Goal: Information Seeking & Learning: Learn about a topic

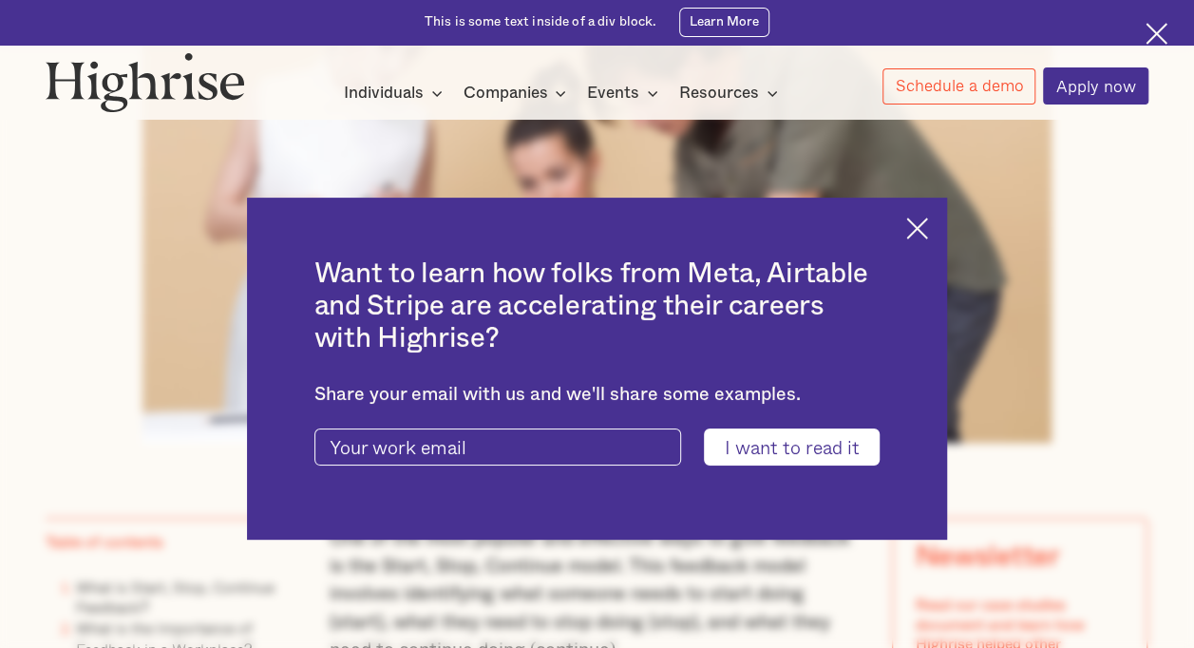
scroll to position [735, 0]
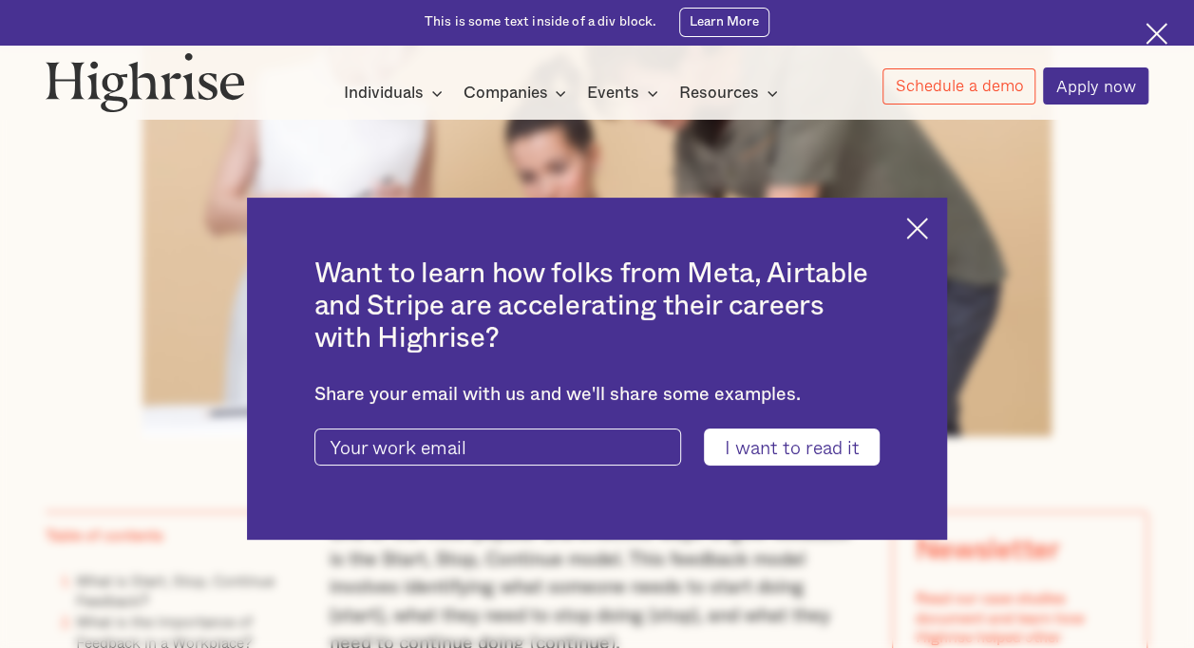
click at [928, 225] on img at bounding box center [918, 229] width 22 height 22
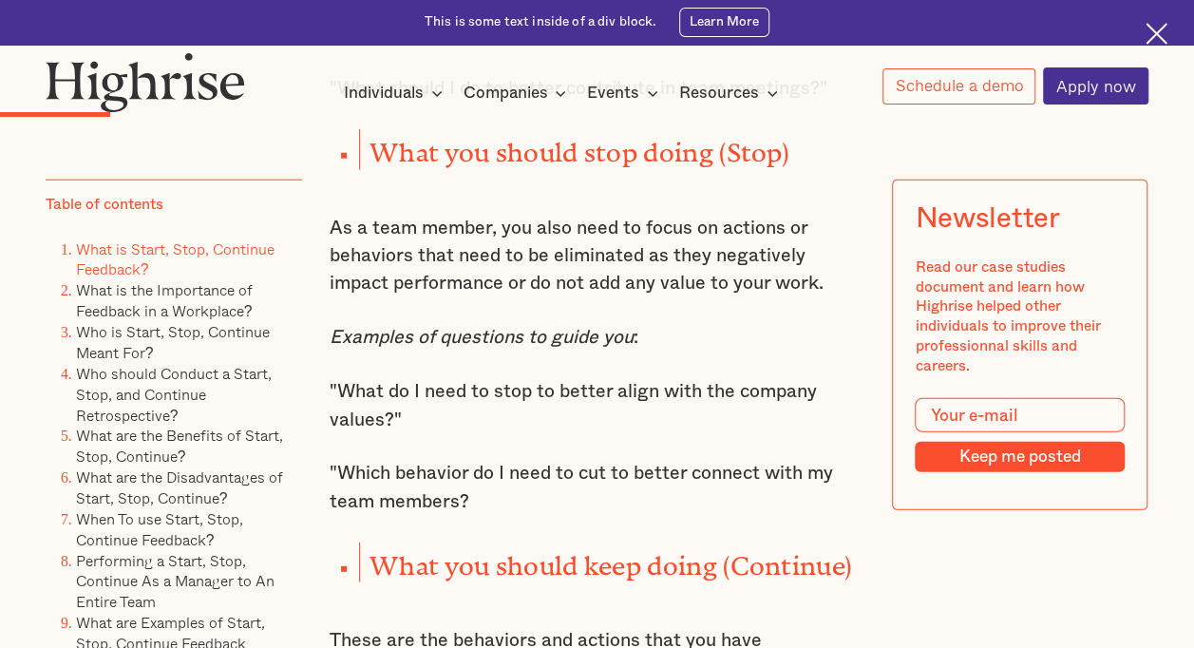
scroll to position [2281, 0]
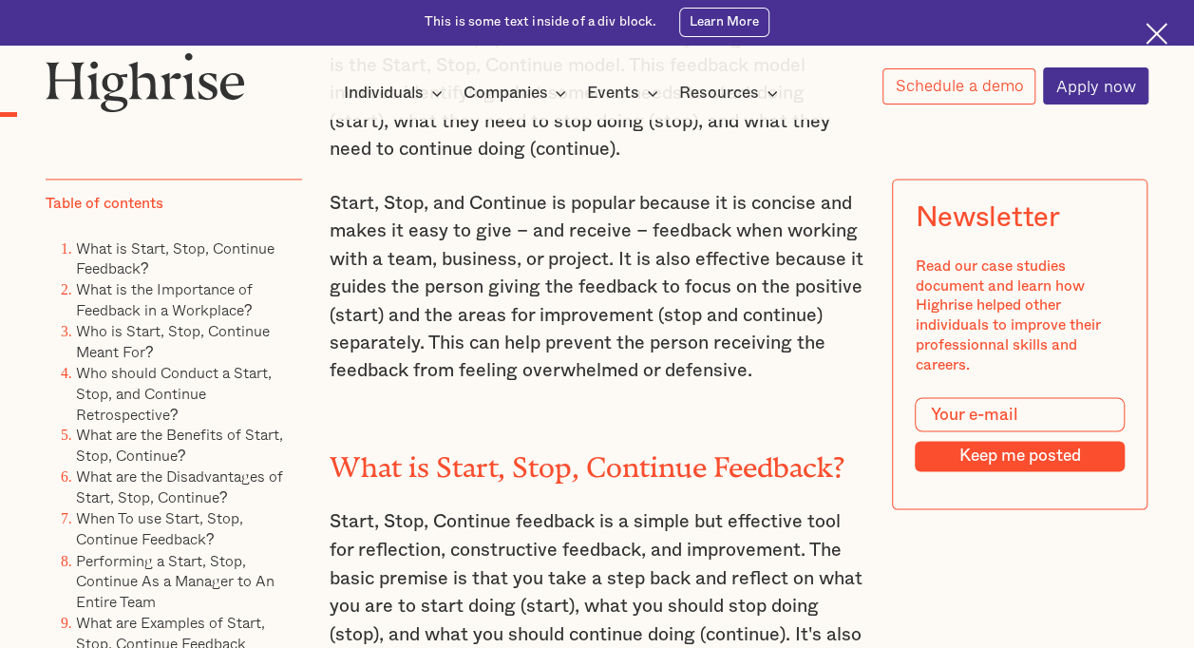
scroll to position [1267, 0]
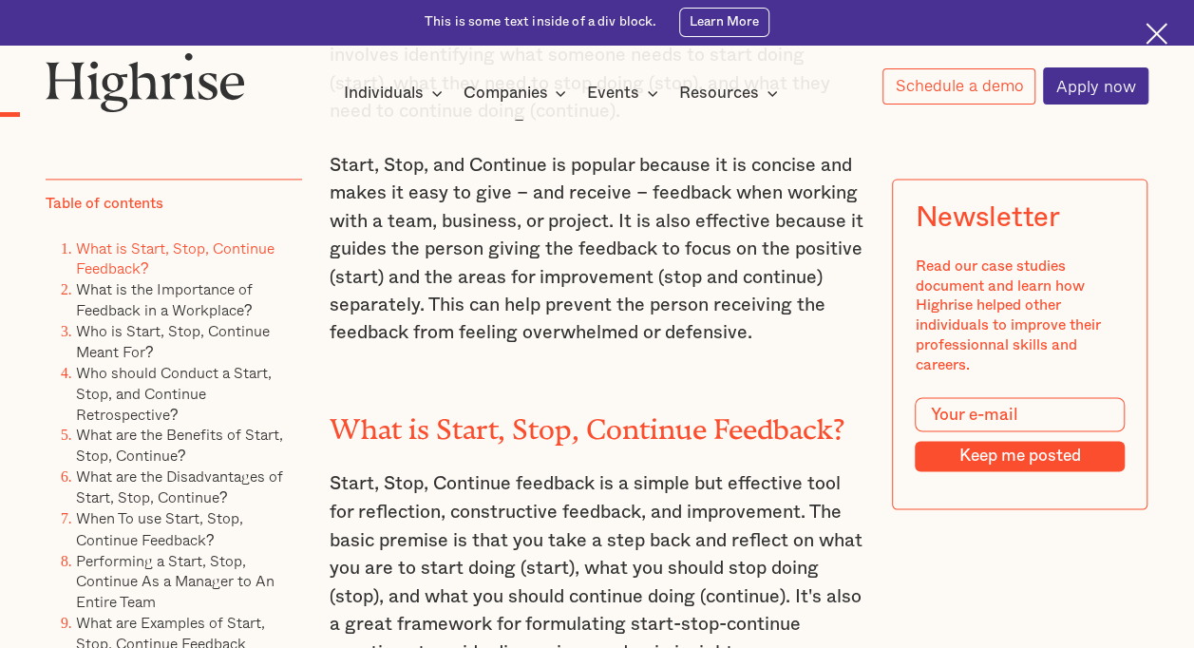
click at [160, 251] on link "What is Start, Stop, Continue Feedback?" at bounding box center [175, 259] width 199 height 44
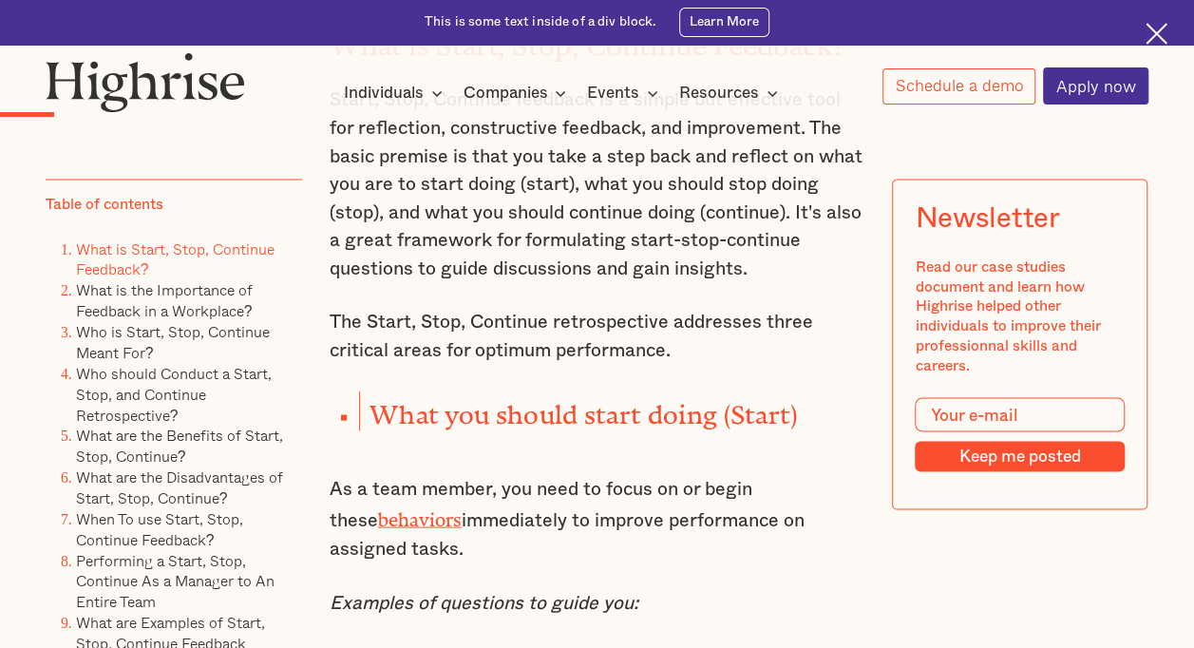
scroll to position [1653, 0]
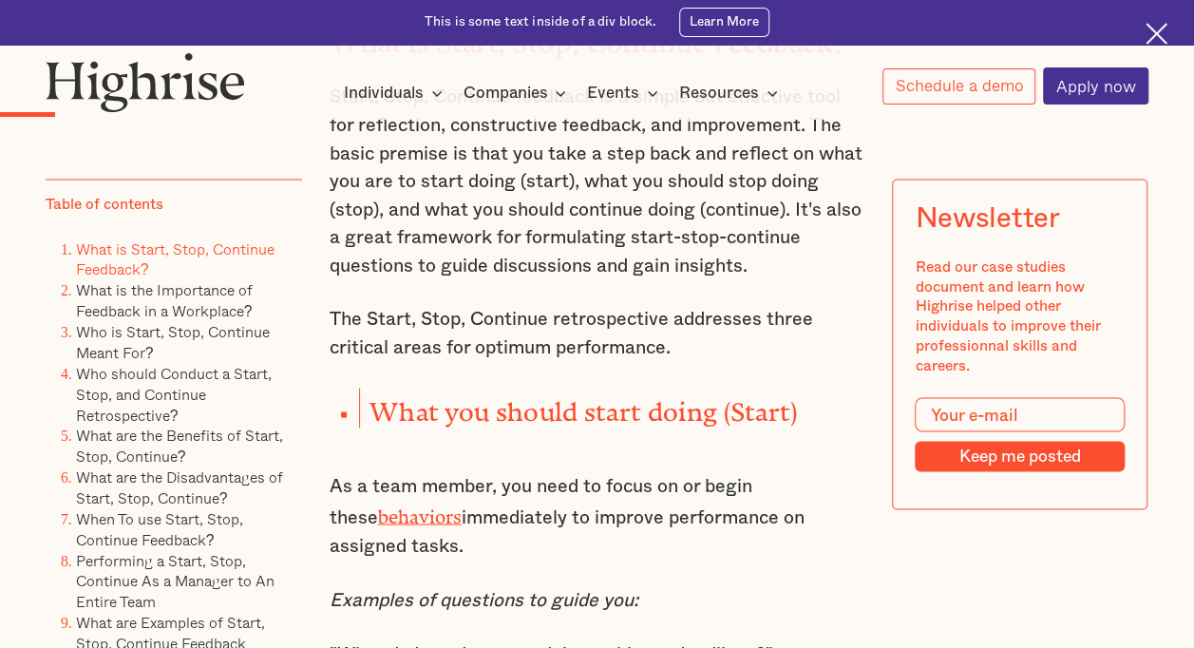
click at [405, 518] on link "behaviors" at bounding box center [420, 512] width 84 height 12
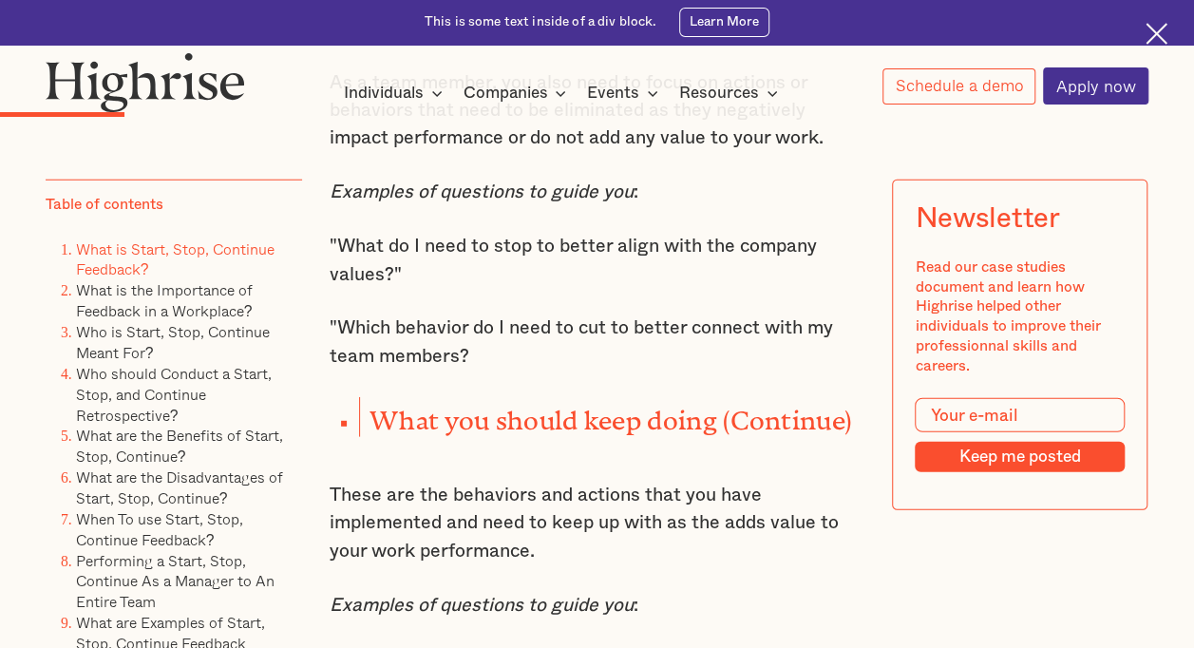
scroll to position [2426, 0]
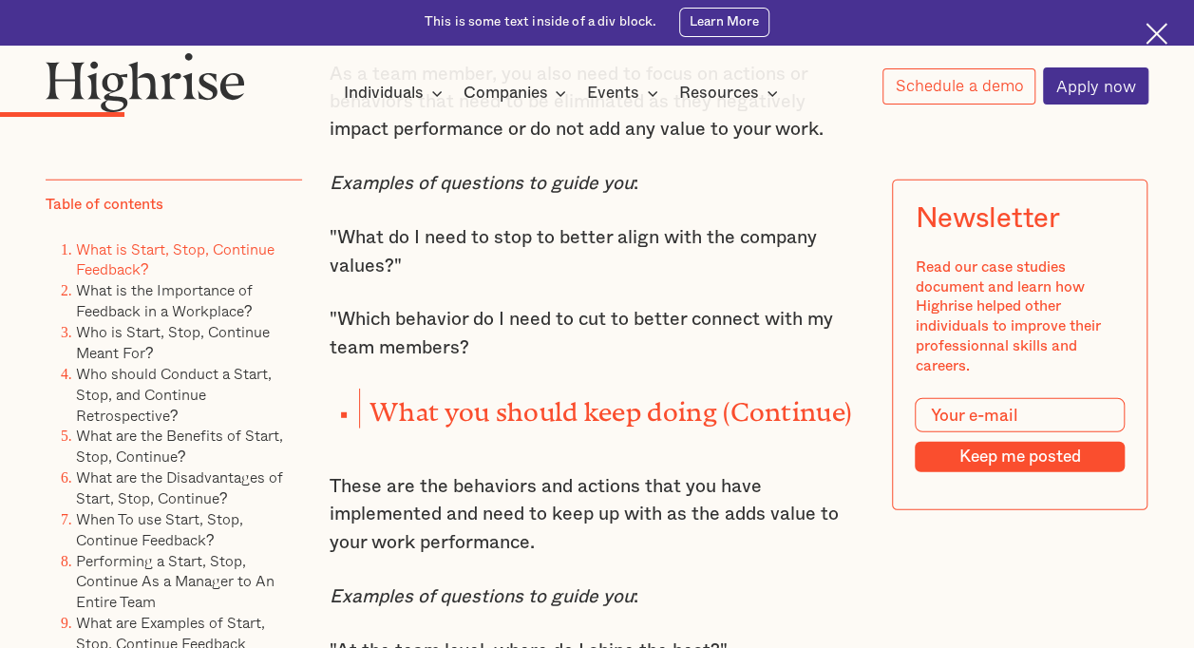
scroll to position [1267, 0]
